Goal: Transaction & Acquisition: Register for event/course

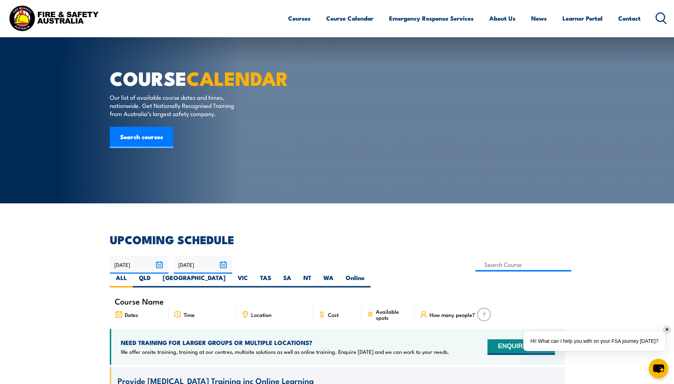
scroll to position [107, 0]
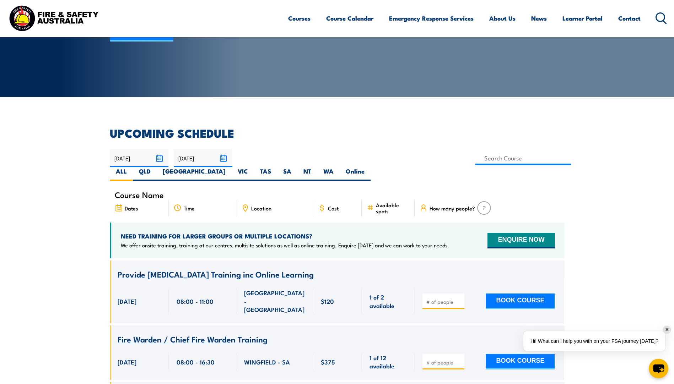
click at [292, 200] on div "Location" at bounding box center [274, 208] width 77 height 17
click at [259, 205] on span "Location" at bounding box center [261, 208] width 20 height 6
click at [254, 167] on label "VIC" at bounding box center [243, 174] width 22 height 14
click at [253, 167] on input "VIC" at bounding box center [250, 169] width 5 height 5
radio input "true"
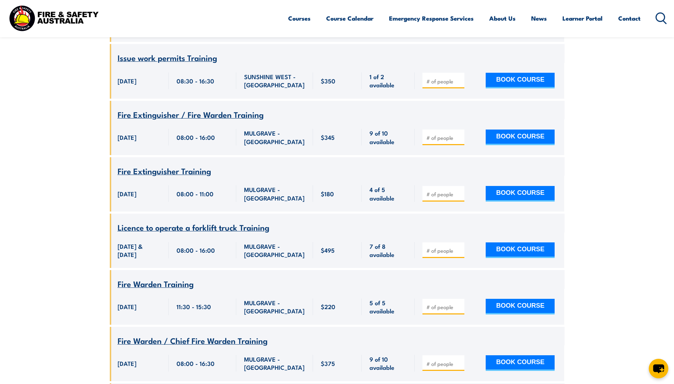
scroll to position [1123, 0]
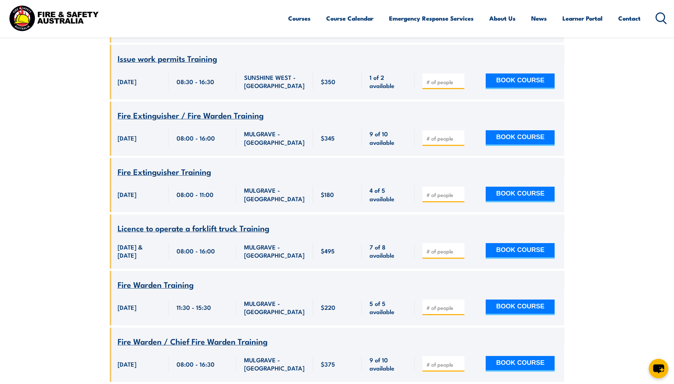
click at [182, 166] on span "Fire Extinguisher Training" at bounding box center [164, 172] width 93 height 12
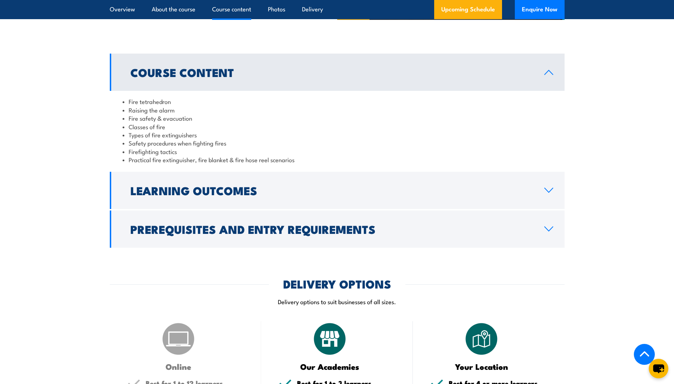
scroll to position [639, 0]
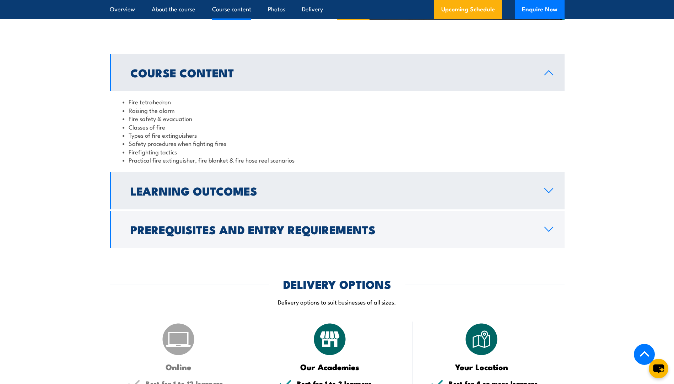
click at [544, 189] on icon at bounding box center [549, 191] width 10 height 6
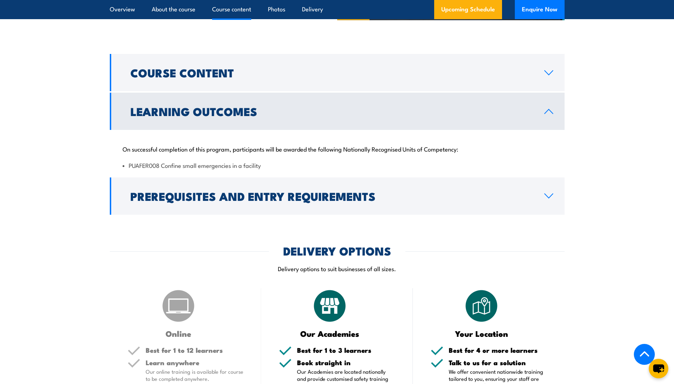
click at [550, 117] on link "Learning Outcomes" at bounding box center [337, 111] width 455 height 37
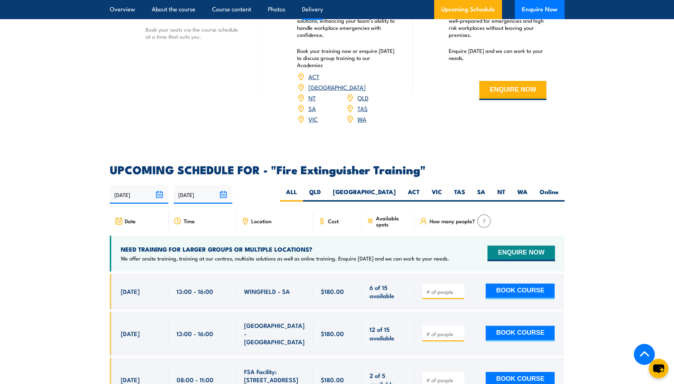
scroll to position [746, 0]
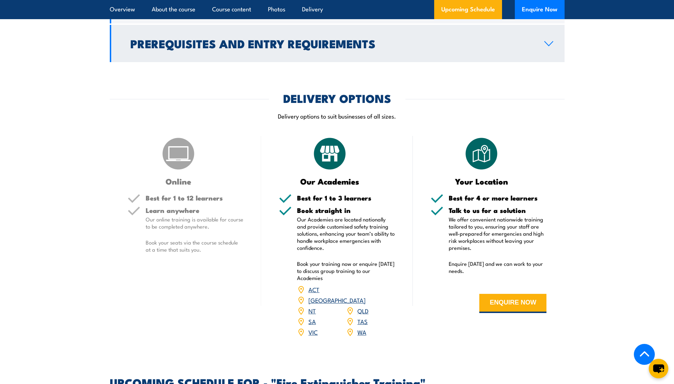
click at [542, 48] on link "Prerequisites and Entry Requirements" at bounding box center [337, 43] width 455 height 37
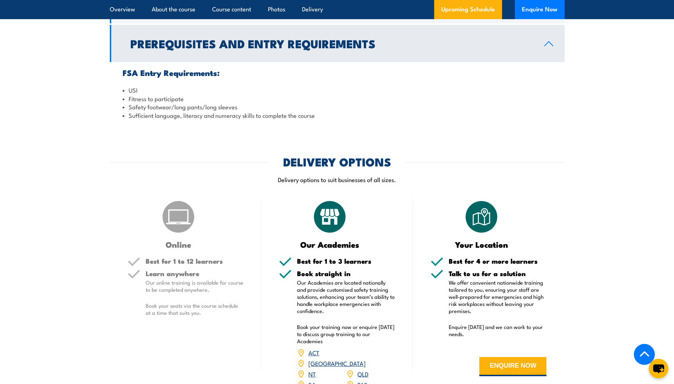
click at [542, 48] on link "Prerequisites and Entry Requirements" at bounding box center [337, 43] width 455 height 37
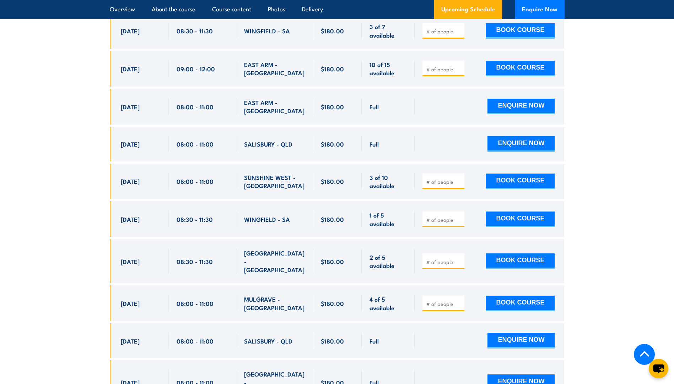
scroll to position [1492, 0]
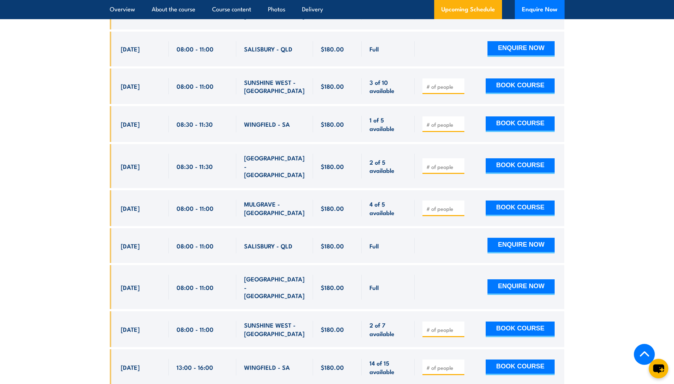
click at [442, 205] on input "number" at bounding box center [444, 208] width 36 height 7
type input "1"
click at [519, 201] on button "BOOK COURSE" at bounding box center [520, 209] width 69 height 16
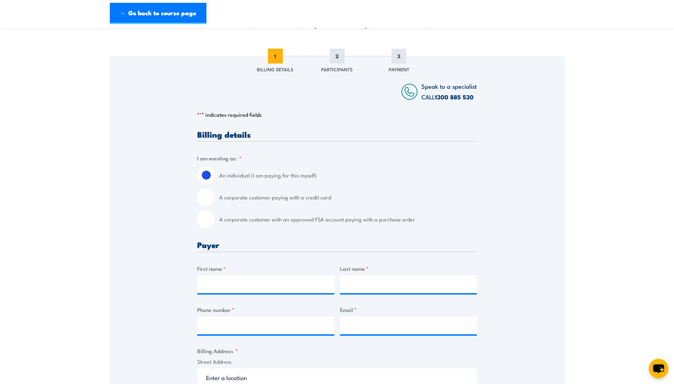
scroll to position [71, 0]
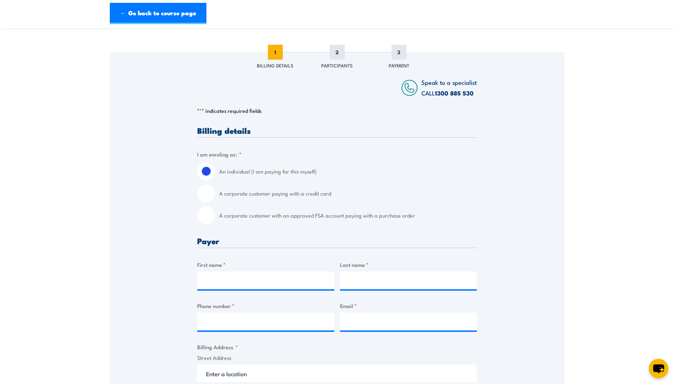
click at [202, 216] on input "A corporate customer with an approved FSA account paying with a purchase order" at bounding box center [206, 216] width 18 height 18
radio input "true"
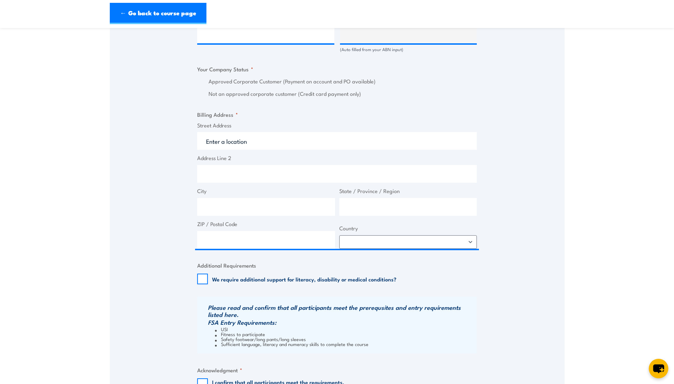
scroll to position [639, 0]
